Goal: Task Accomplishment & Management: Use online tool/utility

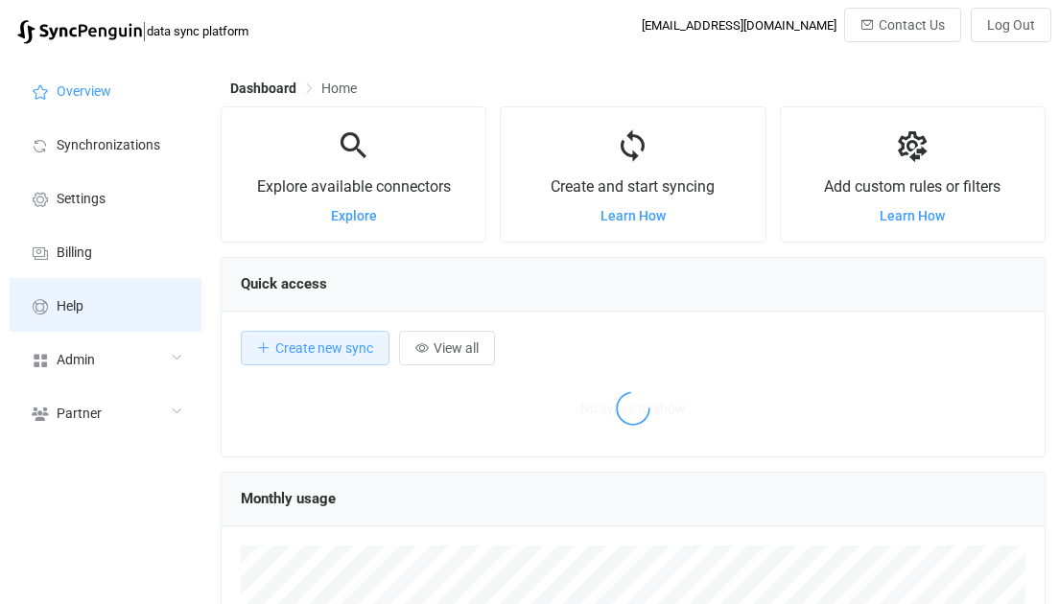
scroll to position [371, 825]
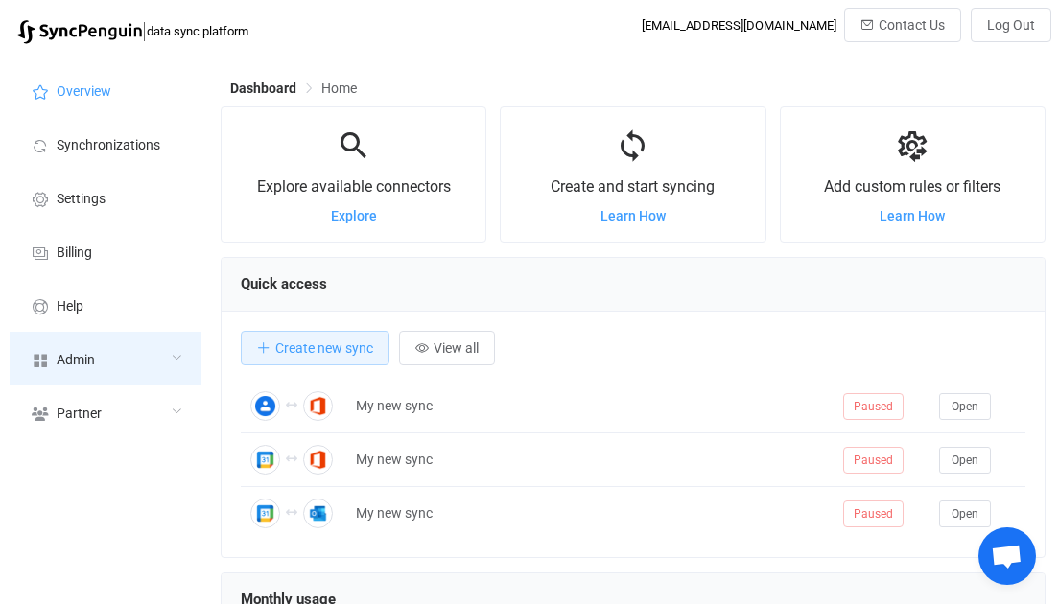
click at [80, 368] on div "Admin" at bounding box center [106, 359] width 192 height 54
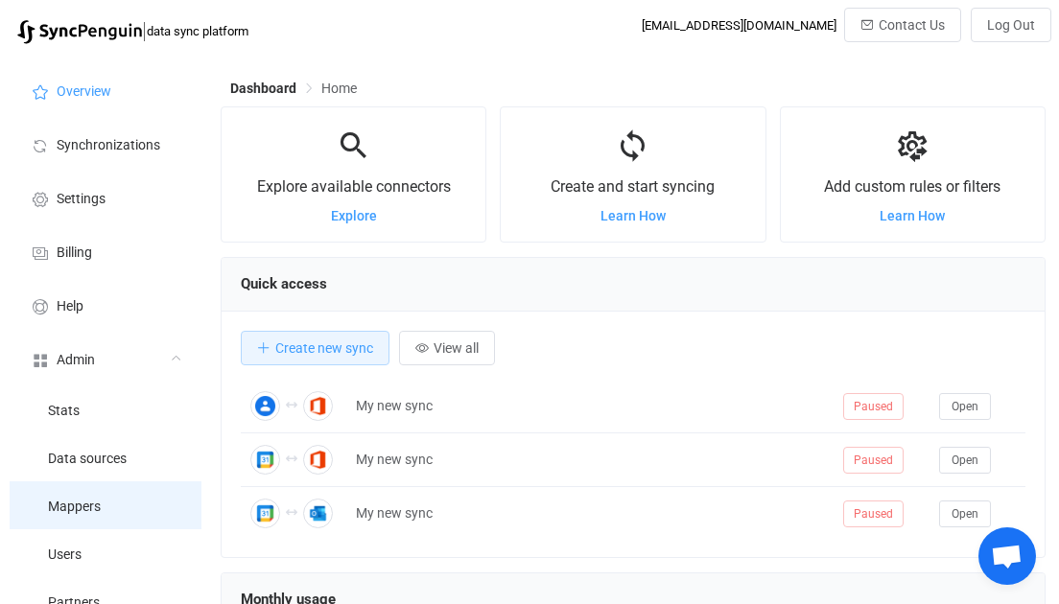
click at [107, 486] on li "Mappers" at bounding box center [106, 506] width 192 height 48
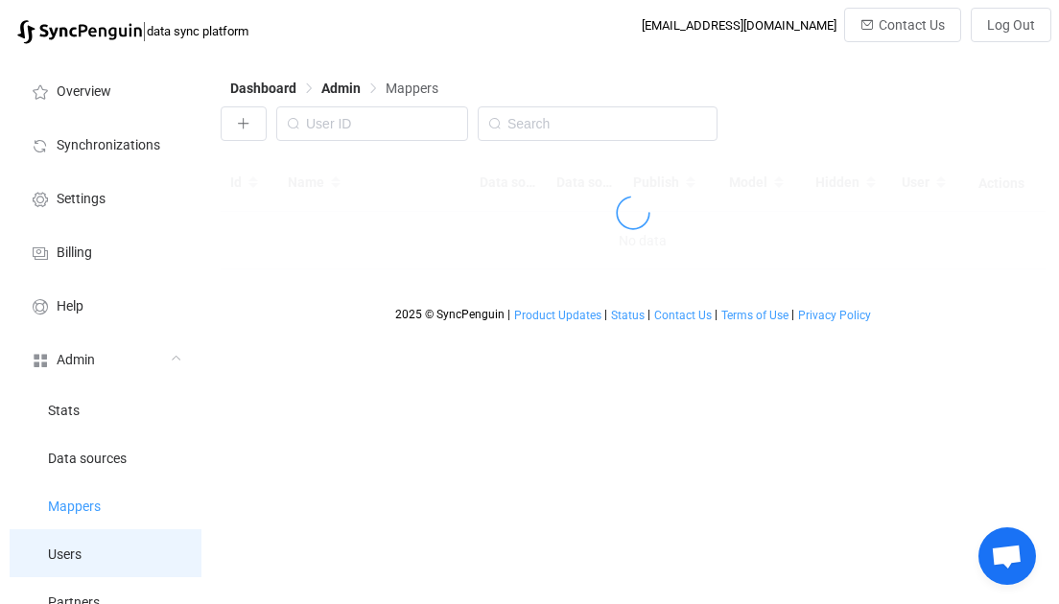
click at [115, 553] on li "Users" at bounding box center [106, 553] width 192 height 48
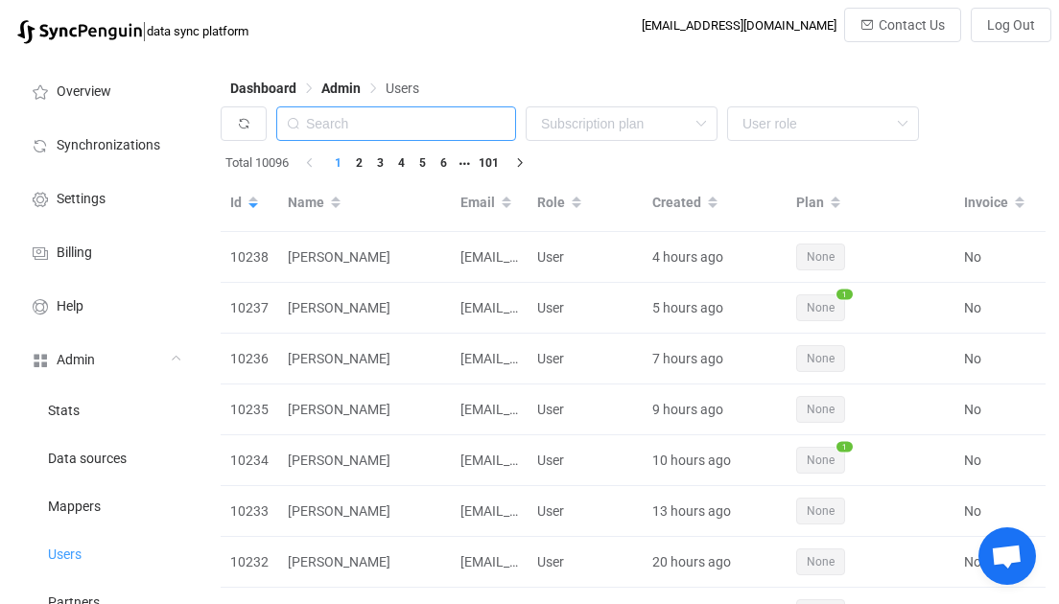
click at [404, 126] on input "text" at bounding box center [396, 123] width 240 height 35
paste input "[EMAIL_ADDRESS][DOMAIN_NAME]"
type input "[EMAIL_ADDRESS][DOMAIN_NAME]"
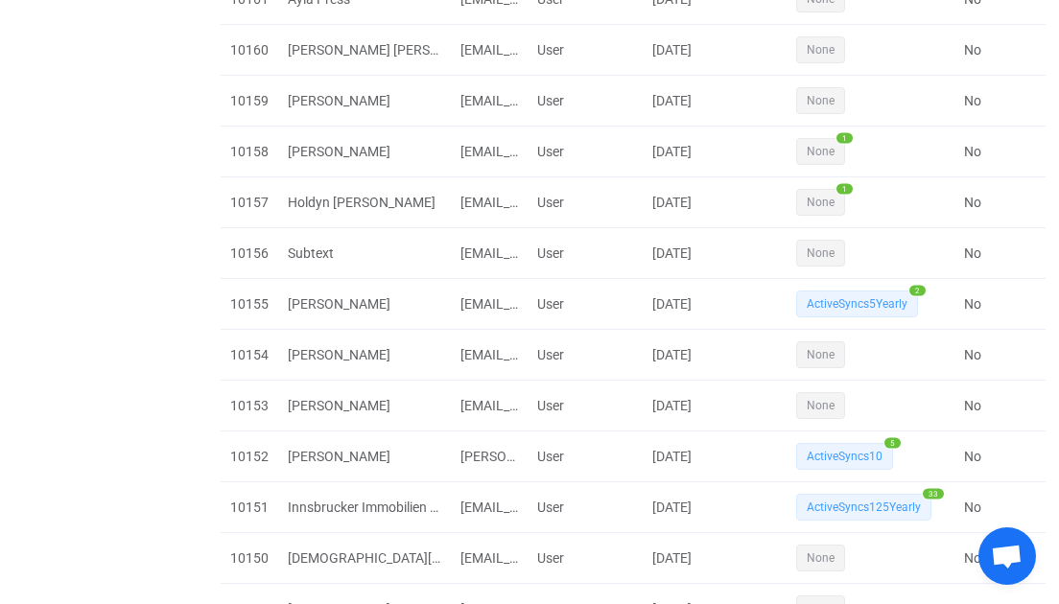
scroll to position [4657, 0]
